Goal: Task Accomplishment & Management: Manage account settings

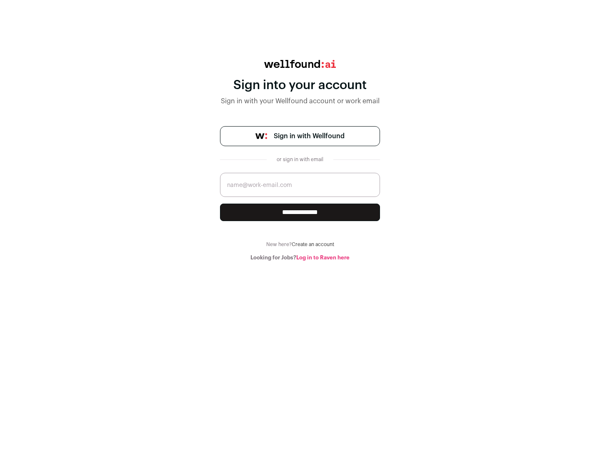
click at [309, 136] on span "Sign in with Wellfound" at bounding box center [309, 136] width 71 height 10
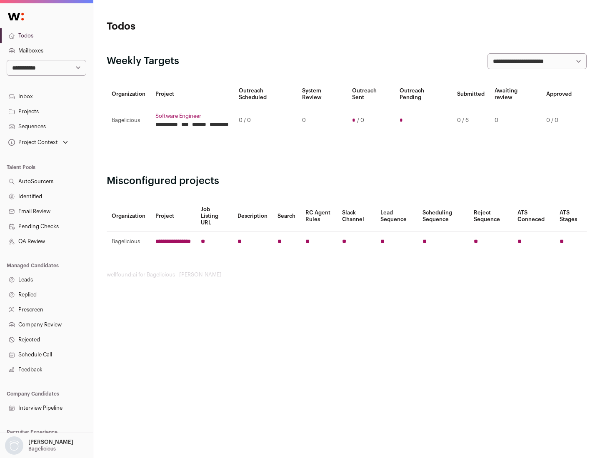
click at [46, 111] on link "Projects" at bounding box center [46, 111] width 93 height 15
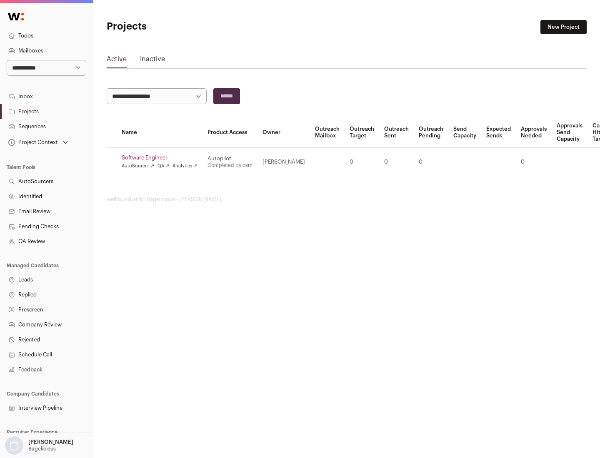
click at [162, 158] on link "Software Engineer" at bounding box center [160, 158] width 76 height 7
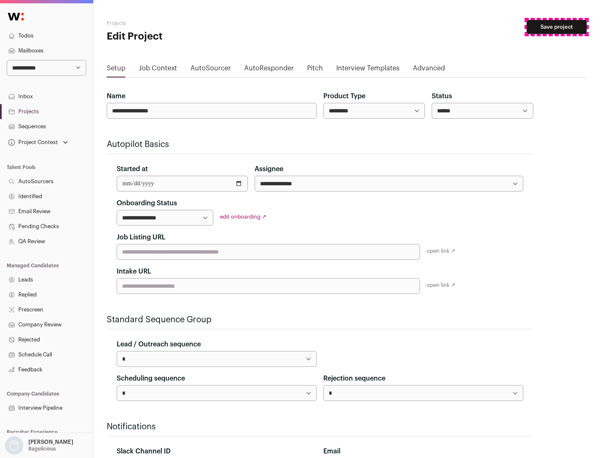
click at [557, 27] on button "Save project" at bounding box center [557, 27] width 60 height 14
